Goal: Task Accomplishment & Management: Use online tool/utility

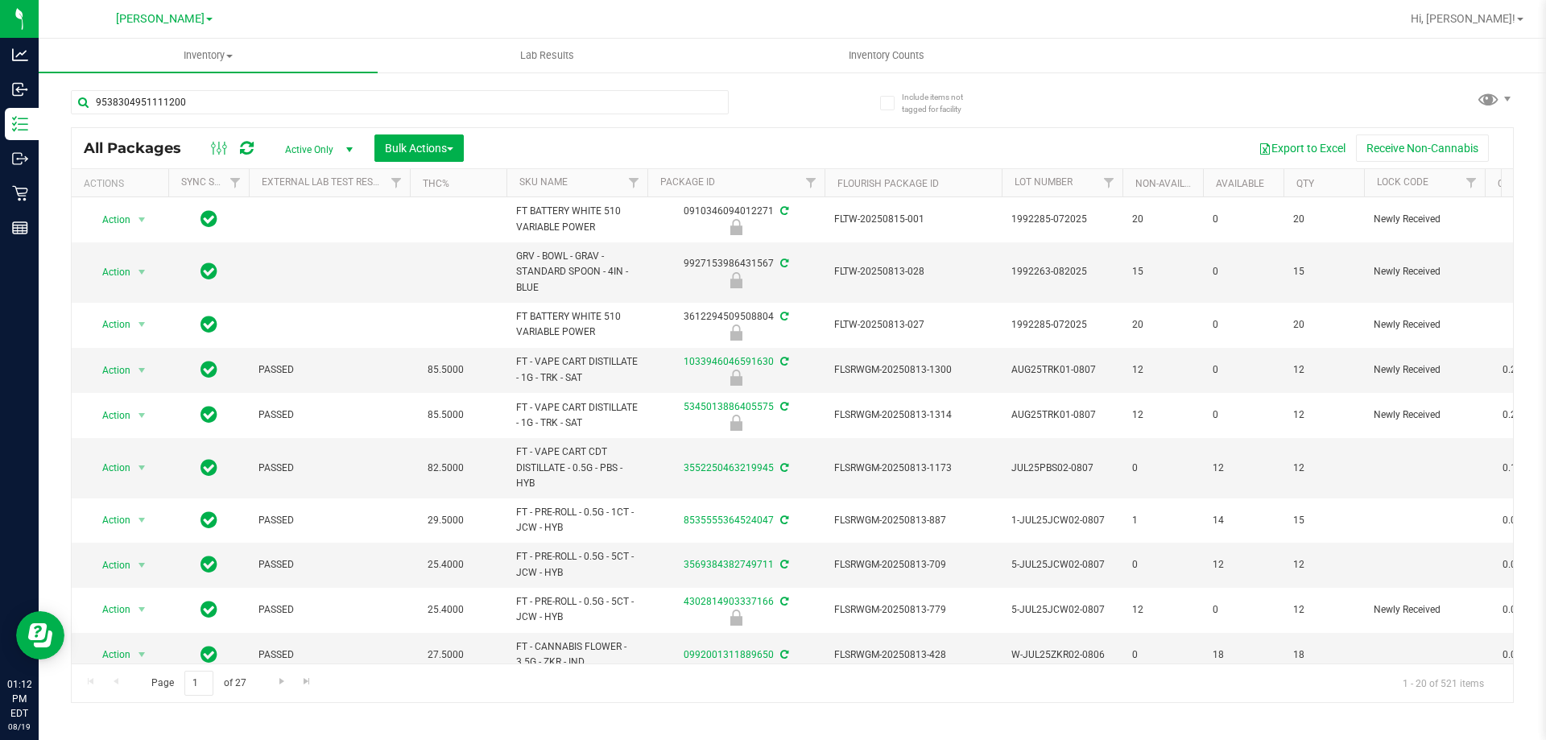
type input "9538304951111200"
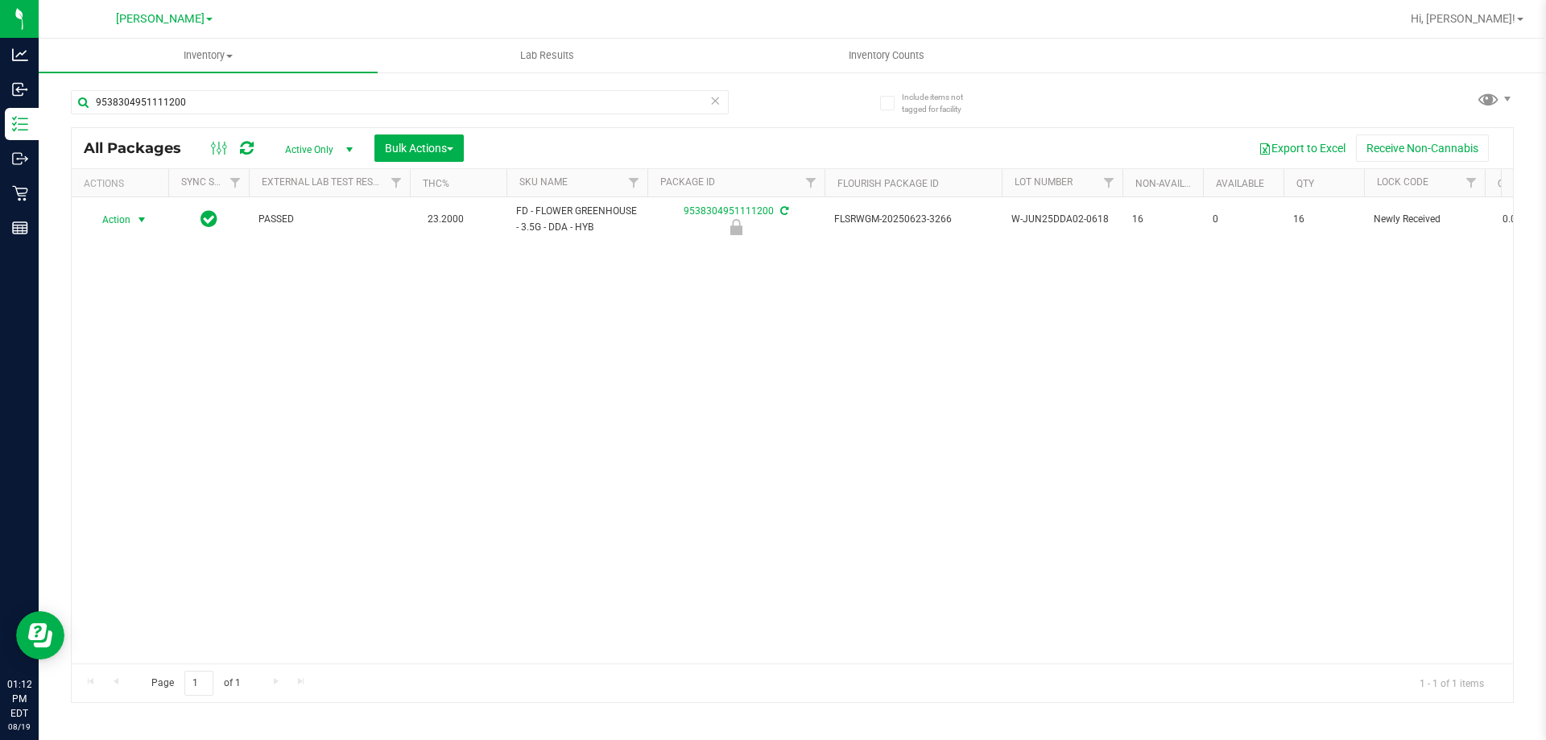
click at [128, 219] on span "Action" at bounding box center [109, 220] width 43 height 23
click at [144, 399] on li "Unlock package" at bounding box center [140, 411] width 103 height 24
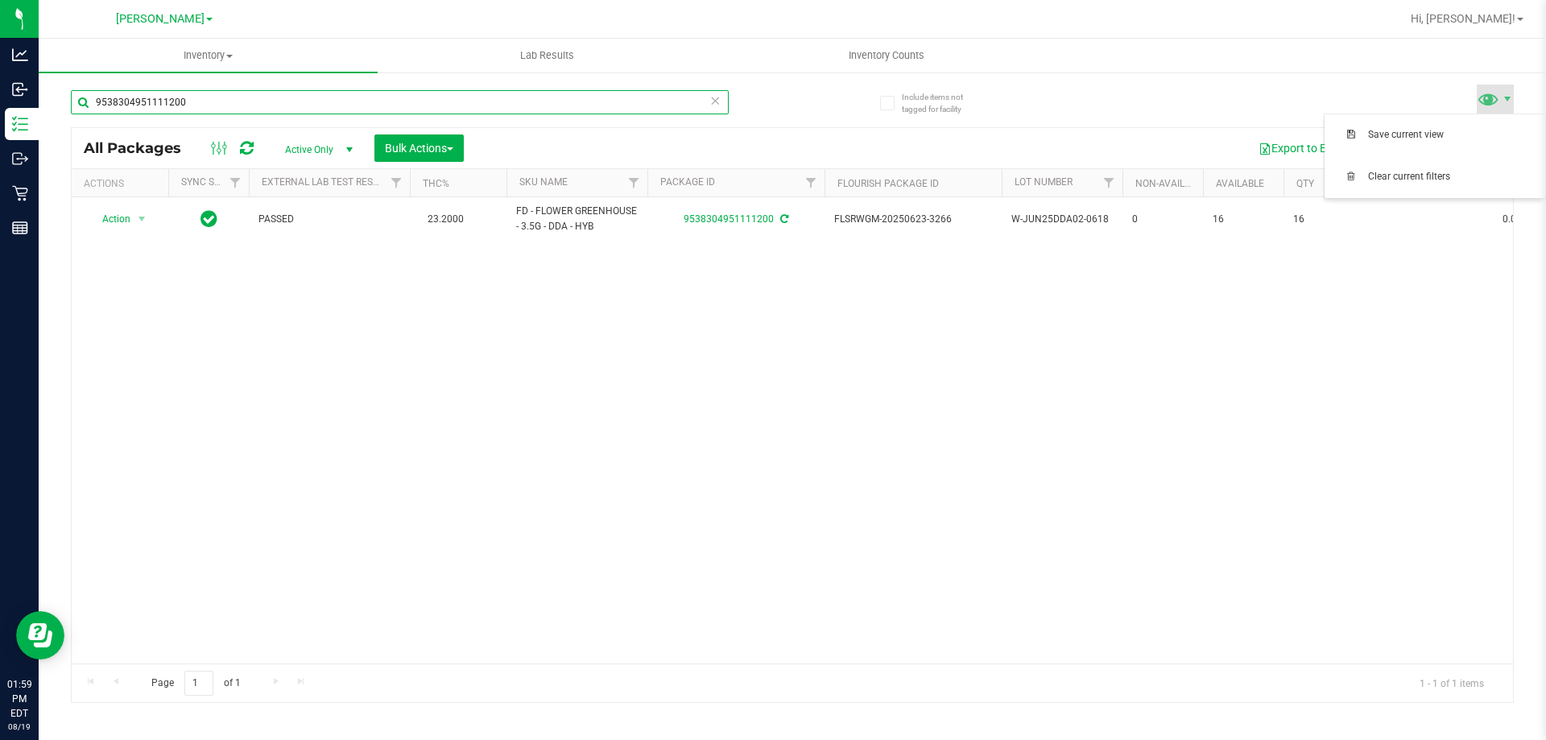
click at [224, 97] on input "9538304951111200" at bounding box center [400, 102] width 658 height 24
type input "3471777639713082"
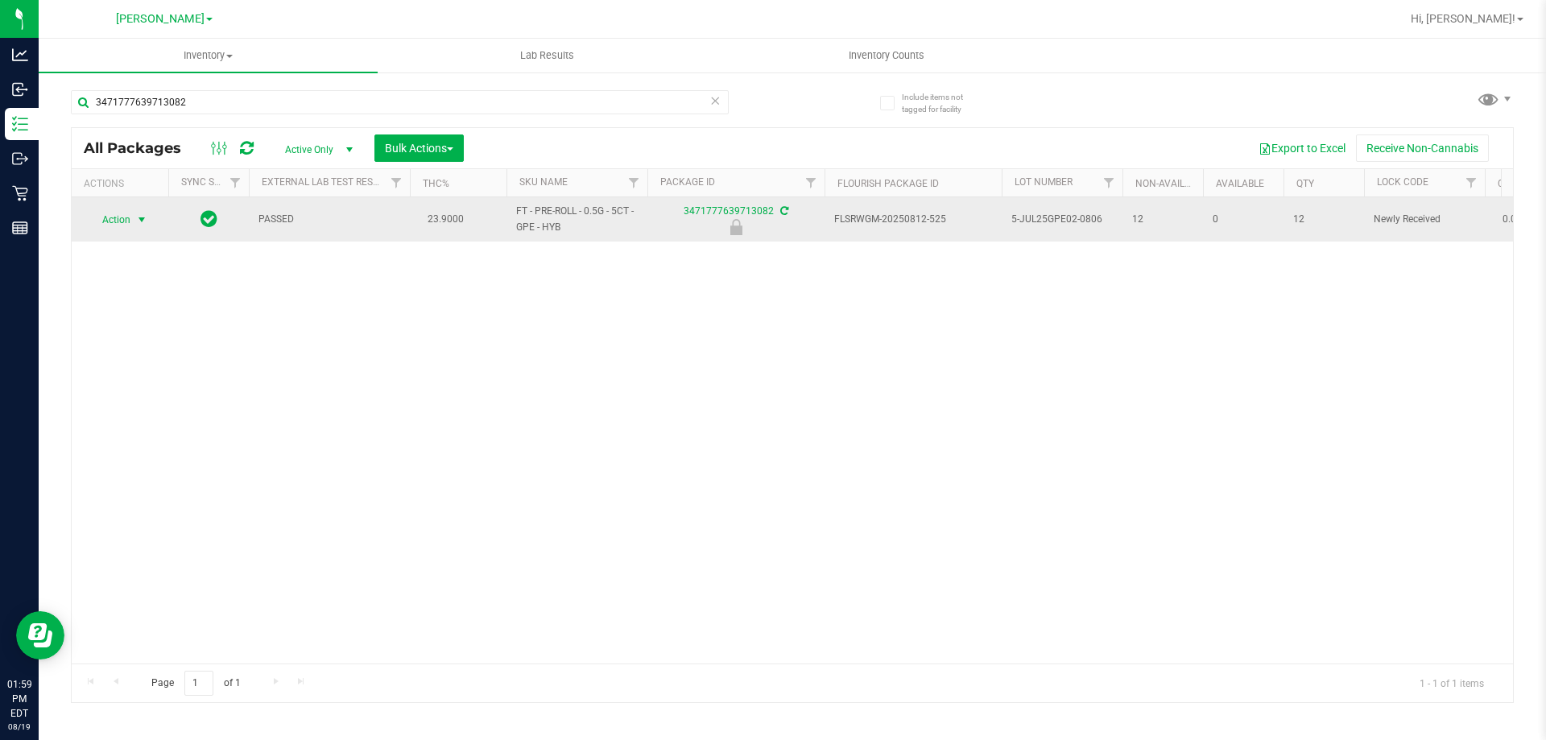
click at [139, 219] on span "select" at bounding box center [141, 219] width 13 height 13
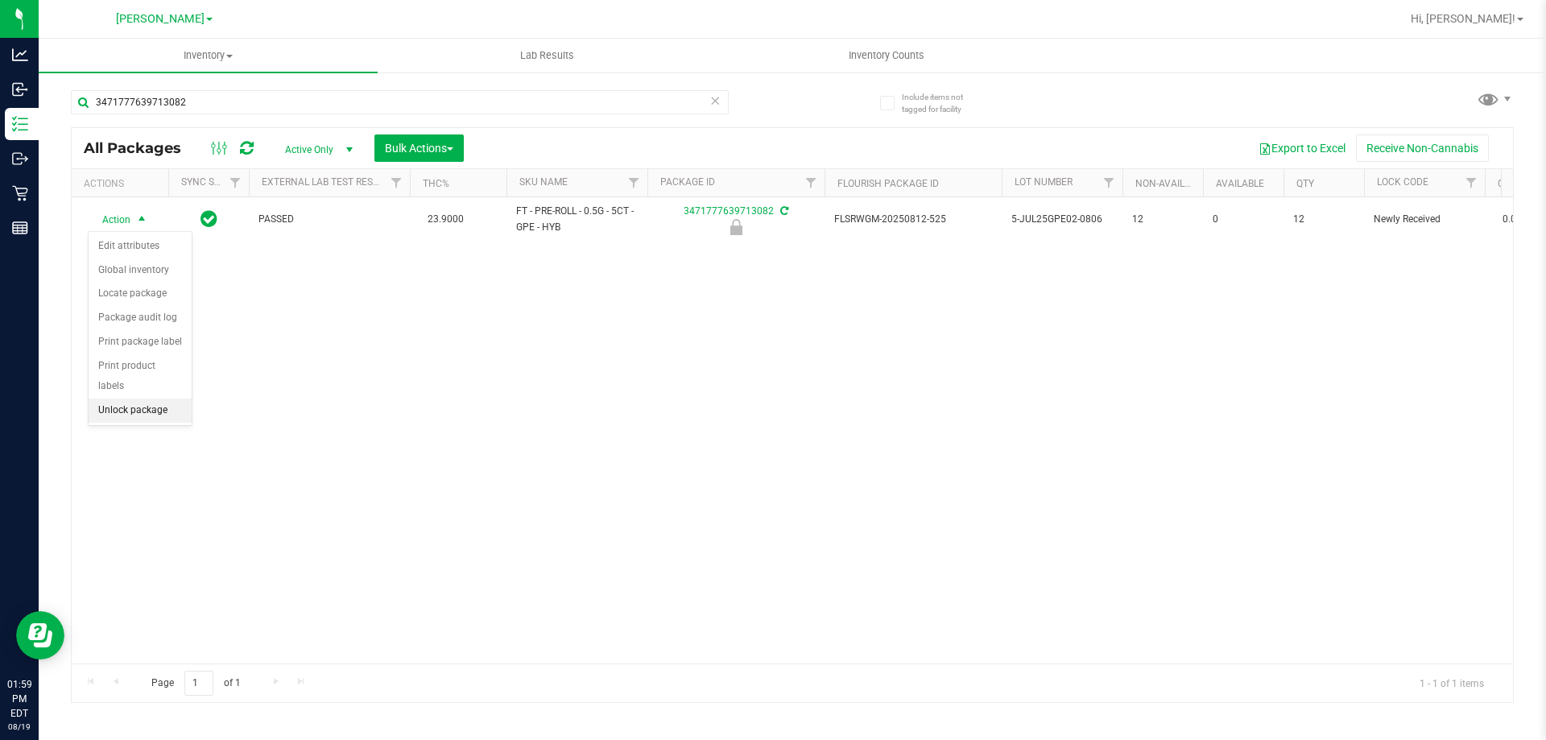
click at [158, 399] on li "Unlock package" at bounding box center [140, 411] width 103 height 24
click at [174, 465] on div "Action Action Adjust qty Create package Edit attributes Global inventory Locate…" at bounding box center [793, 430] width 1442 height 466
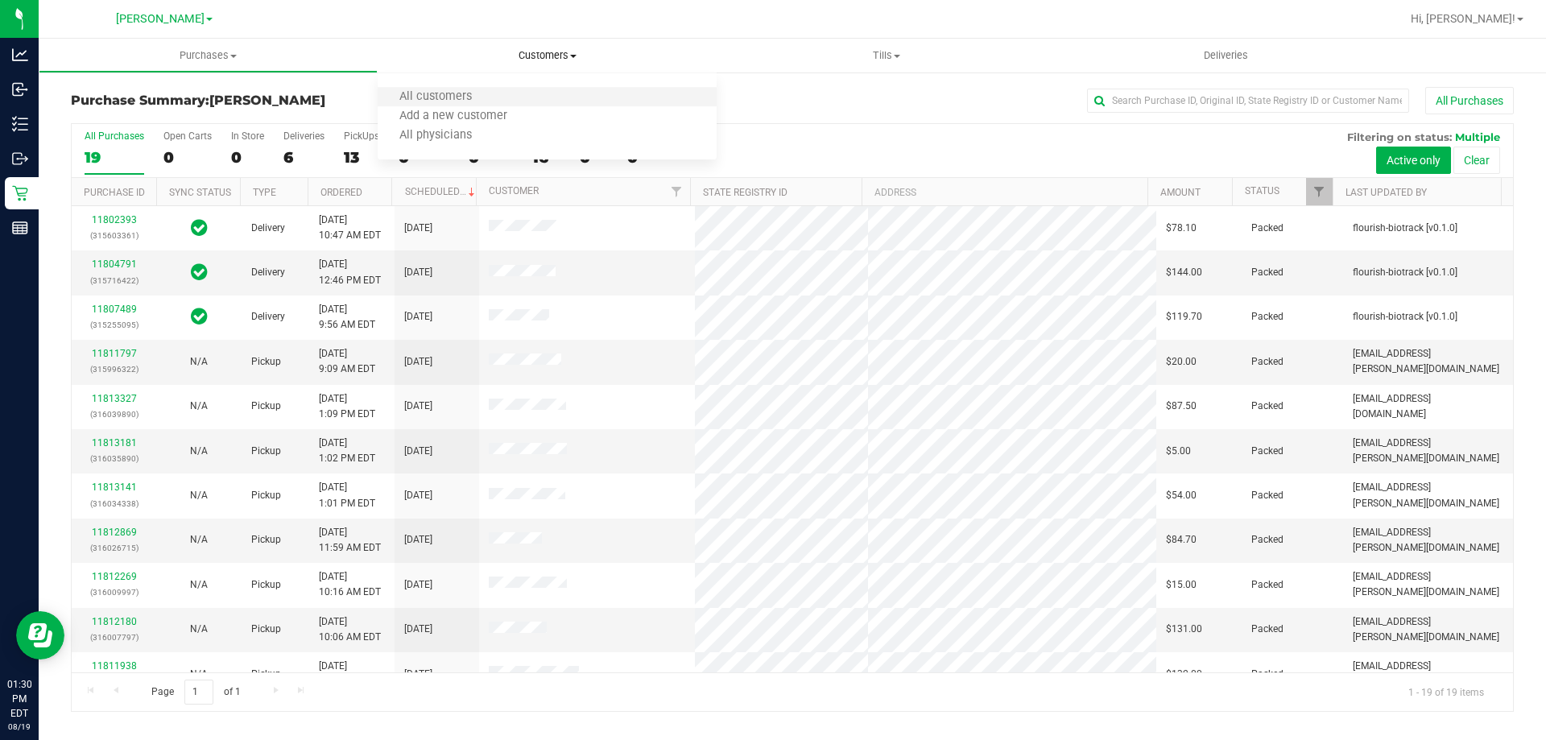
click at [529, 91] on li "All customers" at bounding box center [547, 97] width 339 height 19
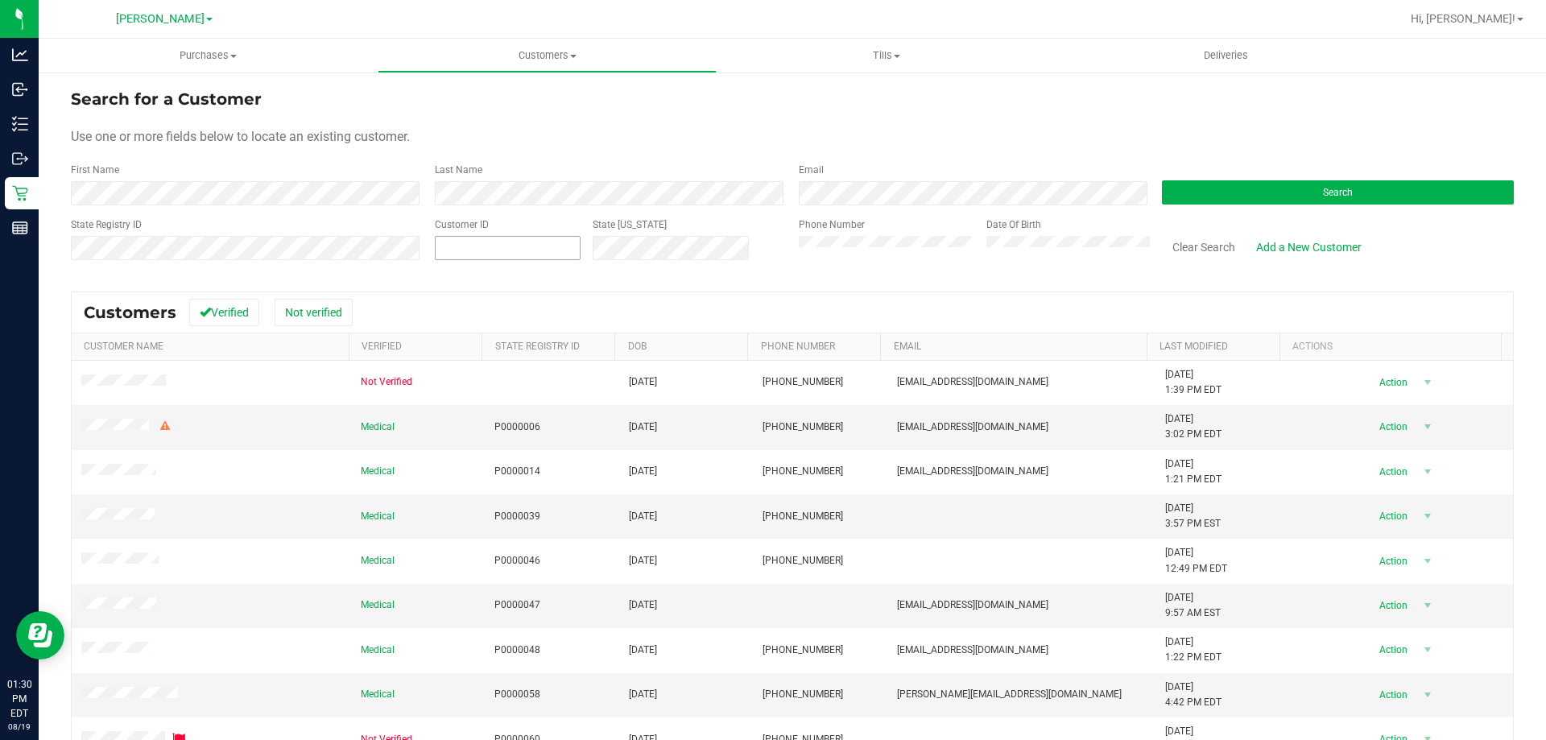
click at [467, 241] on span at bounding box center [508, 248] width 146 height 24
type input "436274"
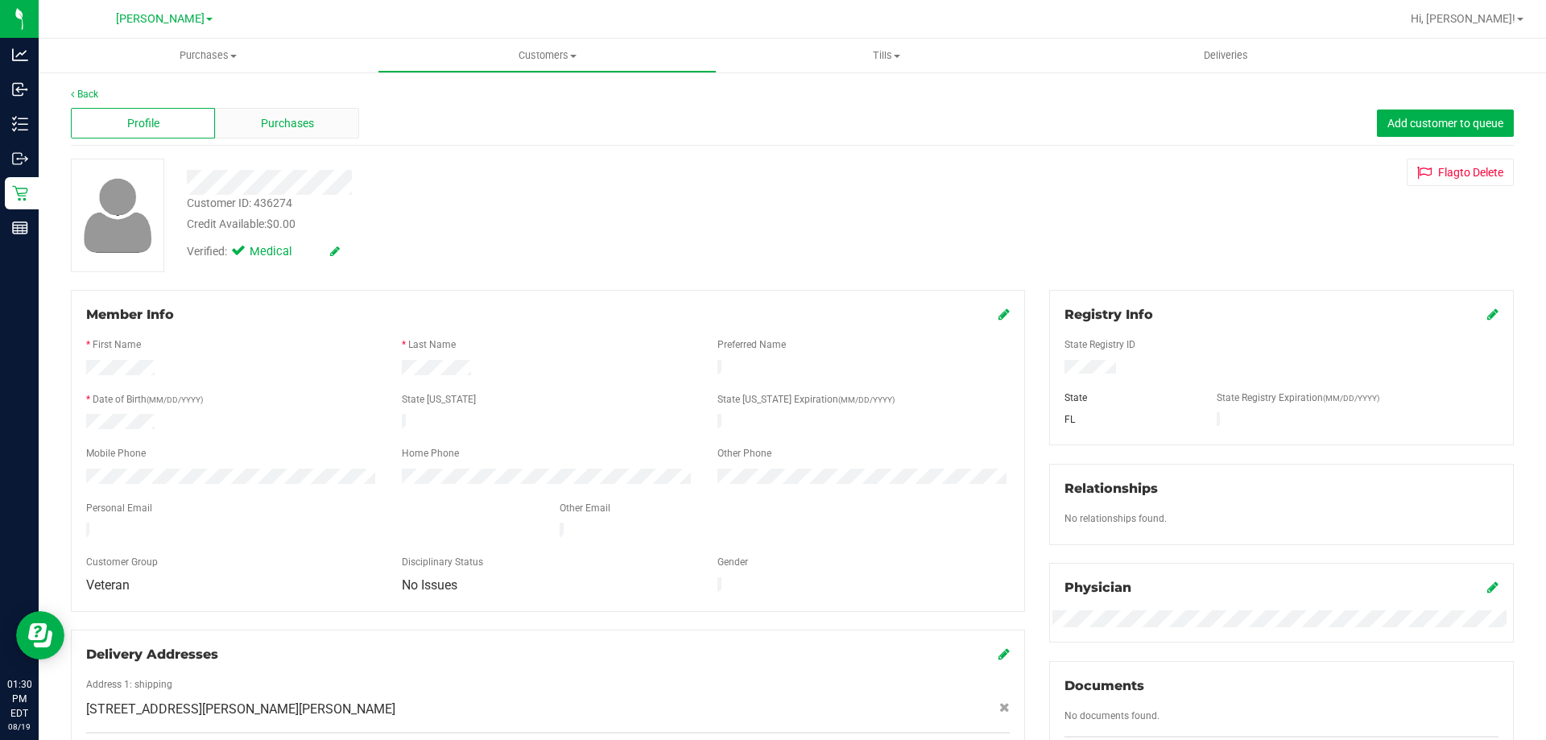
click at [268, 124] on span "Purchases" at bounding box center [287, 123] width 53 height 17
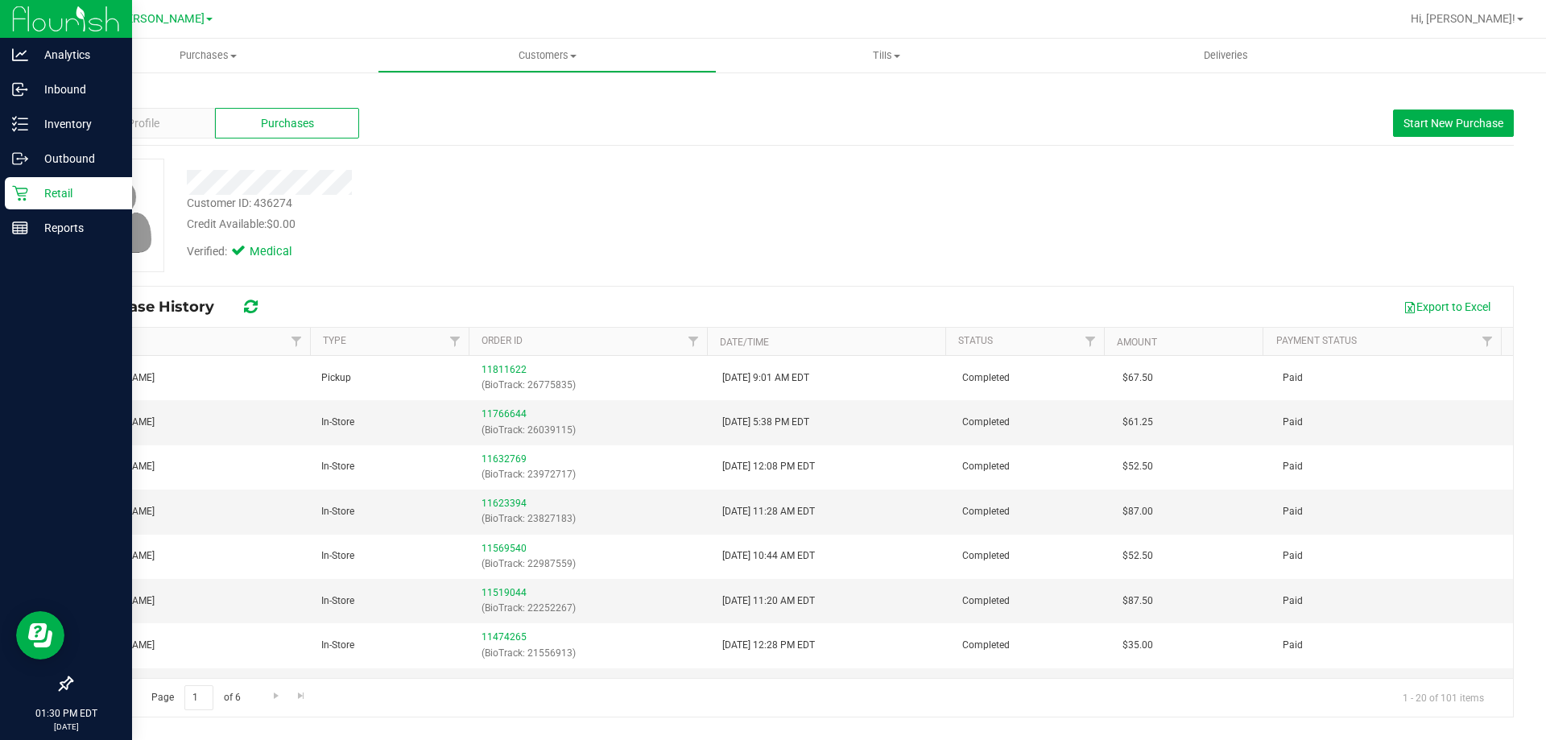
click at [23, 201] on icon at bounding box center [20, 193] width 16 height 16
